Goal: Task Accomplishment & Management: Manage account settings

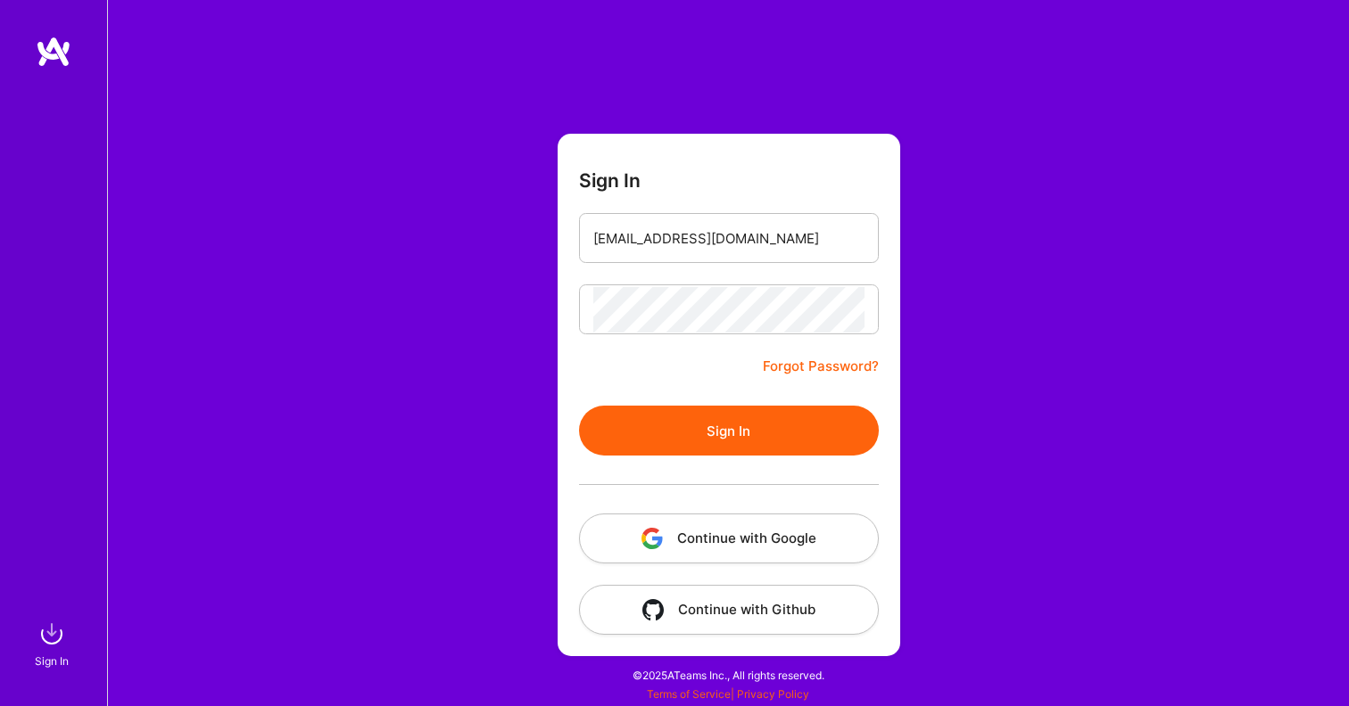
click at [702, 415] on button "Sign In" at bounding box center [729, 431] width 300 height 50
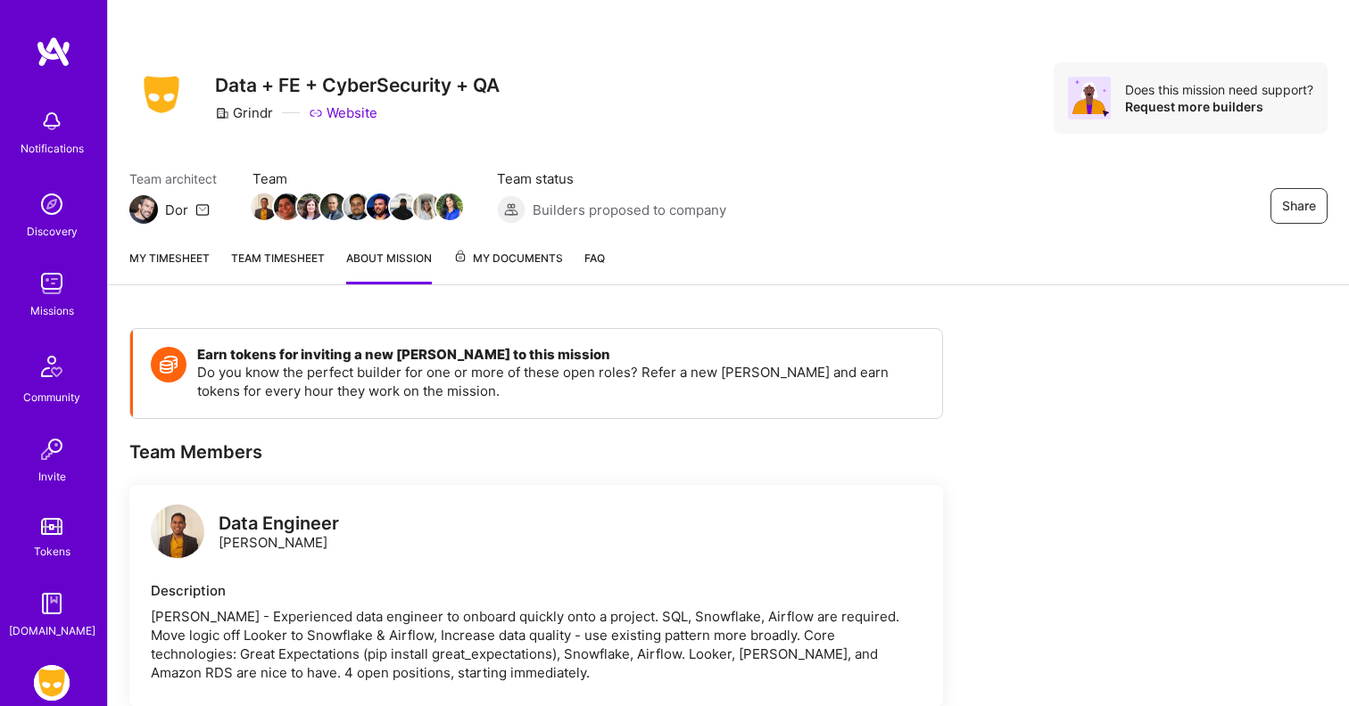
click at [199, 260] on link "My timesheet" at bounding box center [169, 267] width 80 height 36
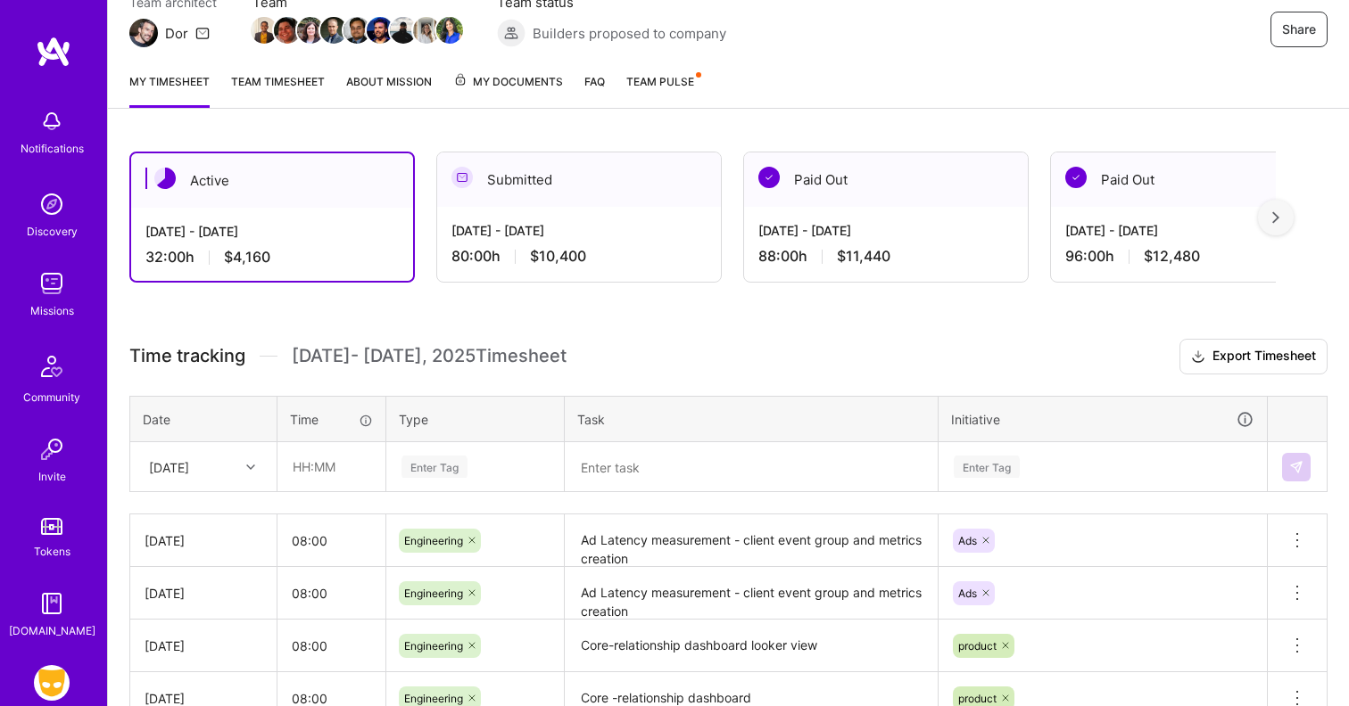
scroll to position [330, 0]
